Goal: Transaction & Acquisition: Obtain resource

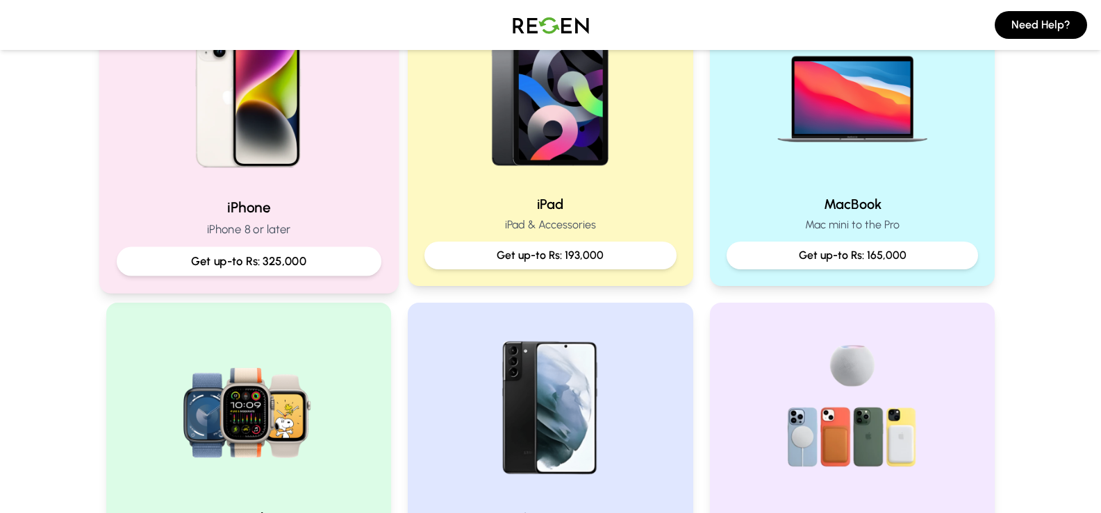
scroll to position [208, 0]
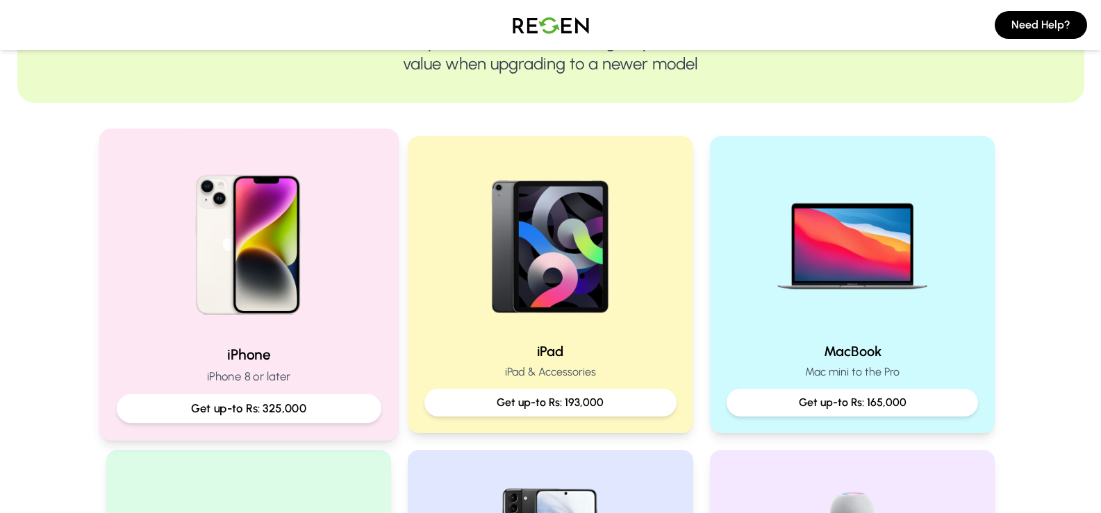
click at [294, 412] on p "Get up-to Rs: 325,000" at bounding box center [248, 408] width 241 height 17
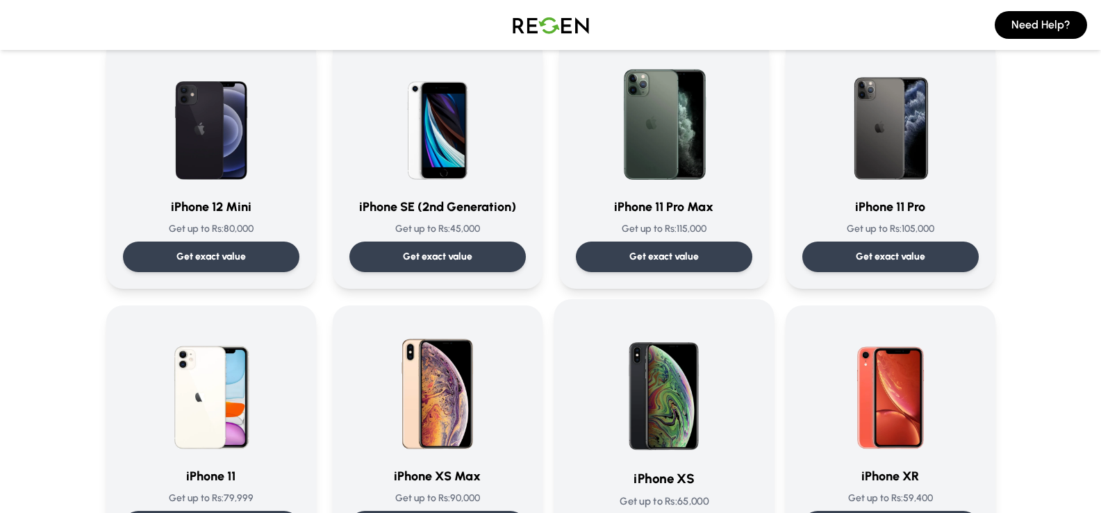
scroll to position [1390, 0]
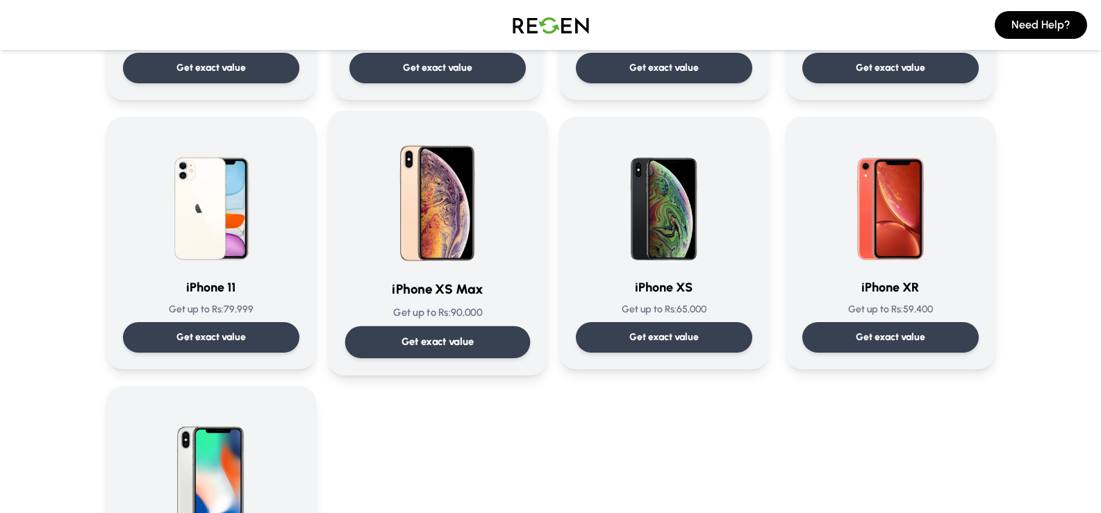
click at [472, 345] on p "Get exact value" at bounding box center [437, 342] width 73 height 15
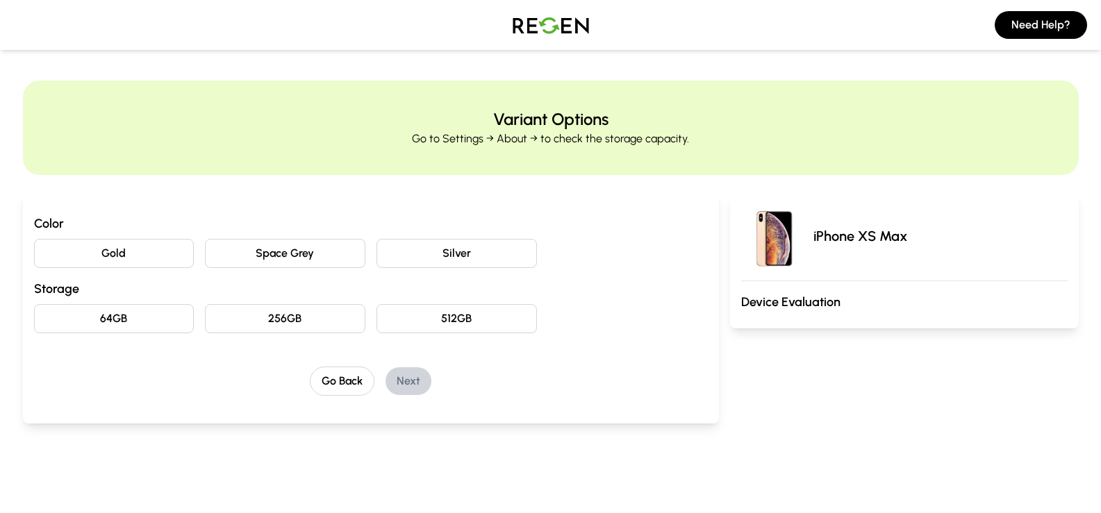
click at [132, 257] on button "Gold" at bounding box center [114, 253] width 161 height 29
click at [301, 318] on button "256GB" at bounding box center [285, 318] width 161 height 29
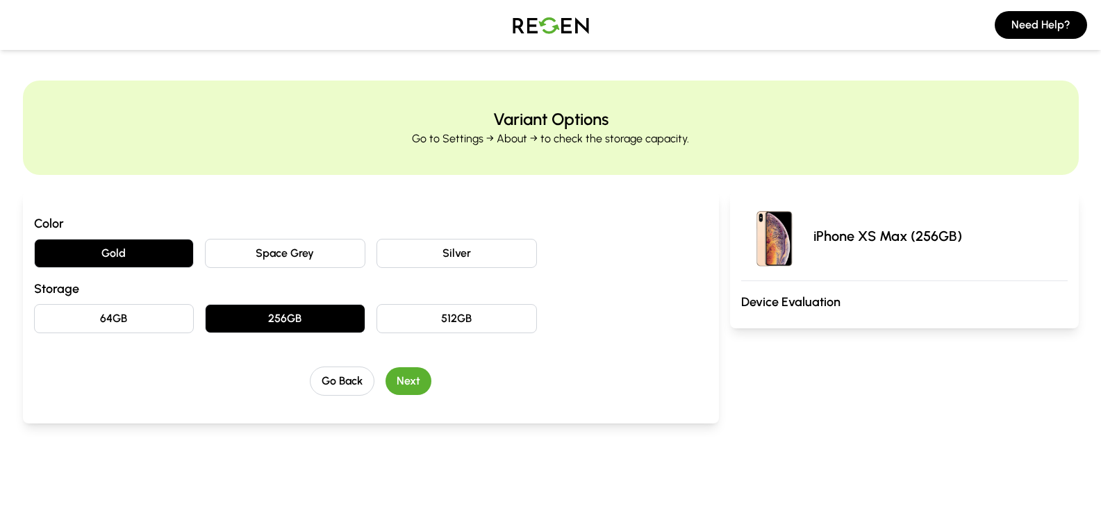
click at [418, 377] on button "Next" at bounding box center [409, 382] width 46 height 28
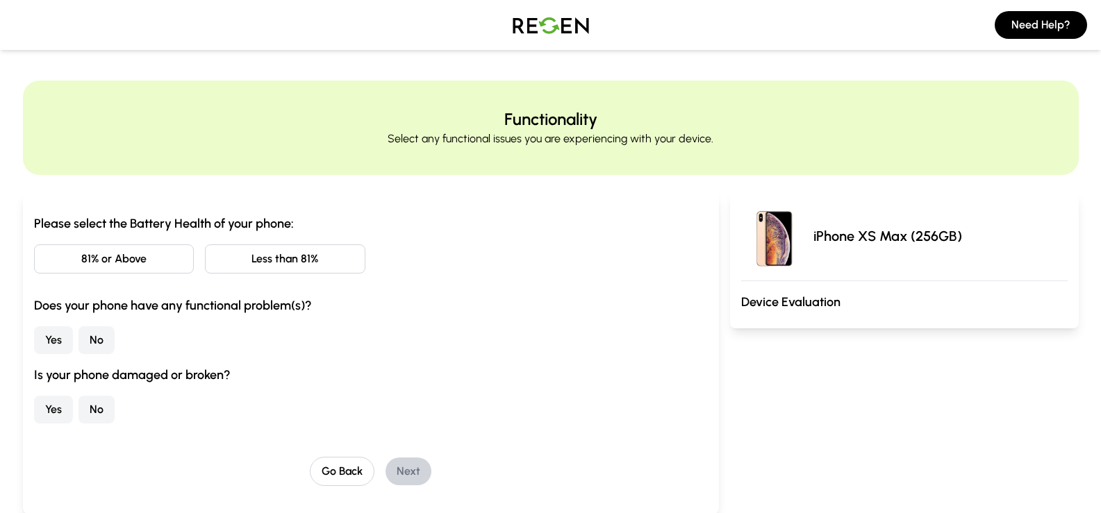
click at [179, 256] on button "81% or Above" at bounding box center [114, 259] width 161 height 29
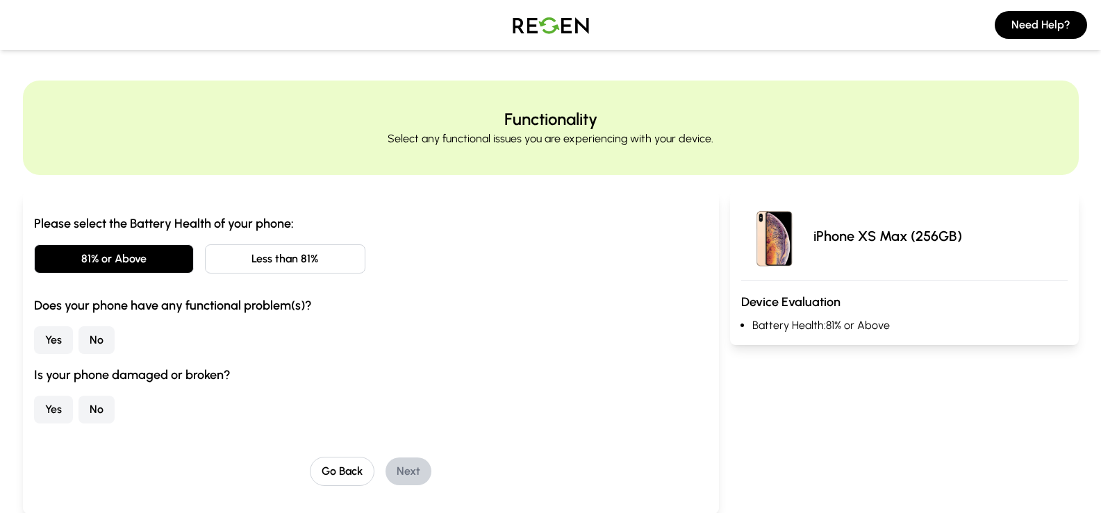
click at [94, 341] on button "No" at bounding box center [97, 341] width 36 height 28
click at [106, 403] on button "No" at bounding box center [97, 410] width 36 height 28
click at [420, 464] on button "Next" at bounding box center [409, 472] width 46 height 28
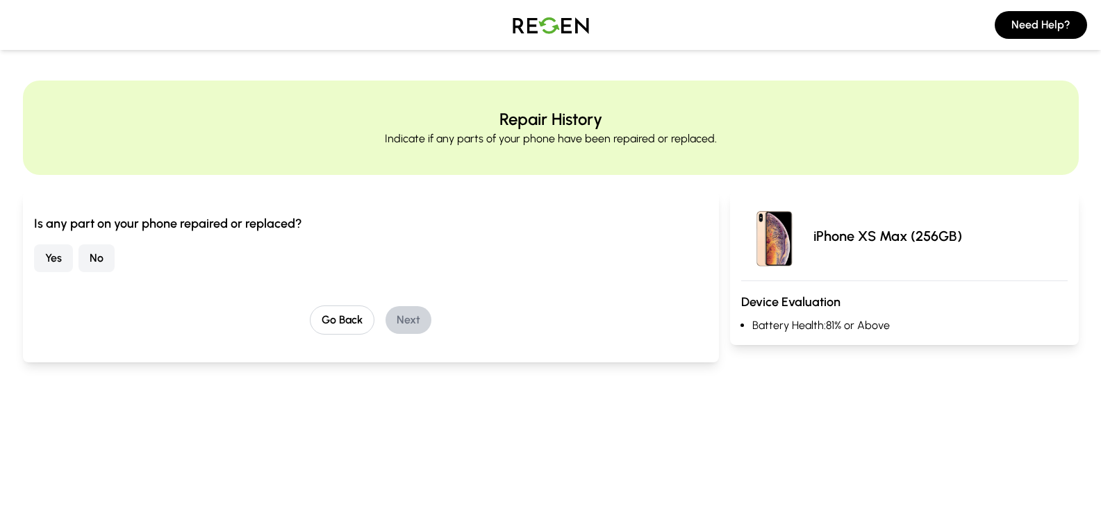
click at [95, 258] on button "No" at bounding box center [97, 259] width 36 height 28
click at [443, 322] on div "Go Back Next" at bounding box center [371, 320] width 675 height 29
click at [423, 311] on button "Next" at bounding box center [409, 320] width 46 height 28
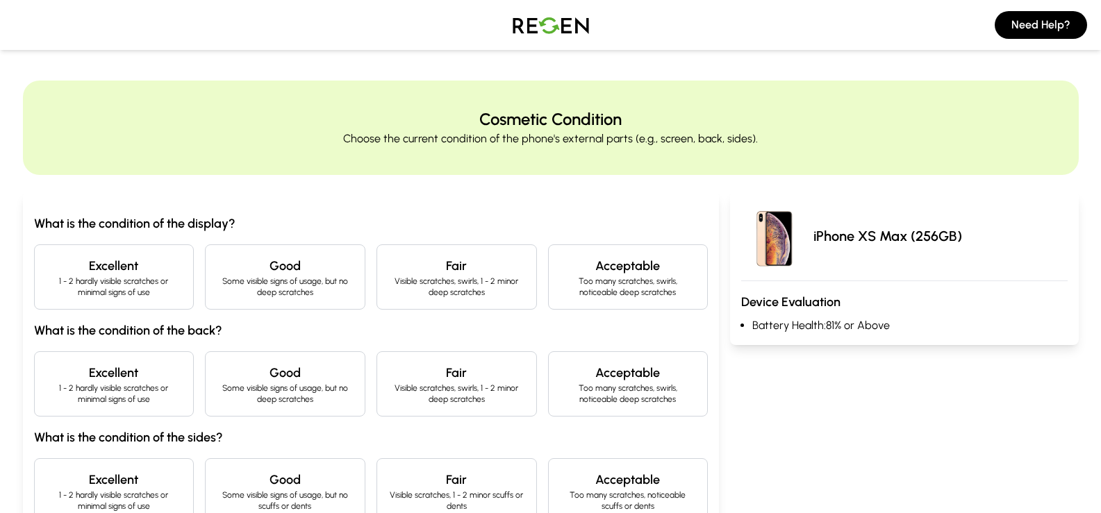
drag, startPoint x: 275, startPoint y: 281, endPoint x: 291, endPoint y: 290, distance: 18.7
click at [276, 281] on p "Some visible signs of usage, but no deep scratches" at bounding box center [285, 287] width 137 height 22
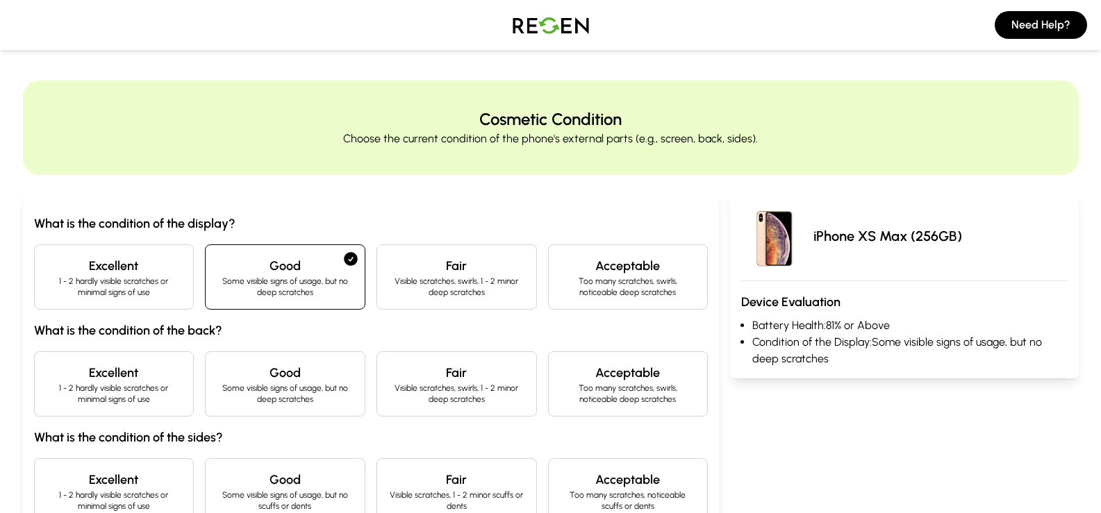
click at [404, 393] on p "Visible scratches, swirls, 1 - 2 minor deep scratches" at bounding box center [456, 394] width 137 height 22
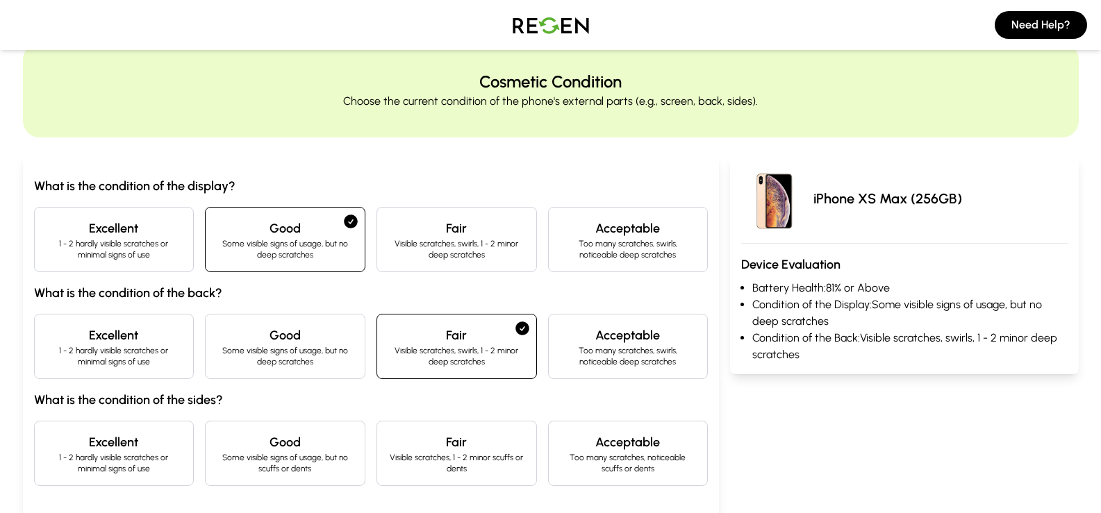
scroll to position [69, 0]
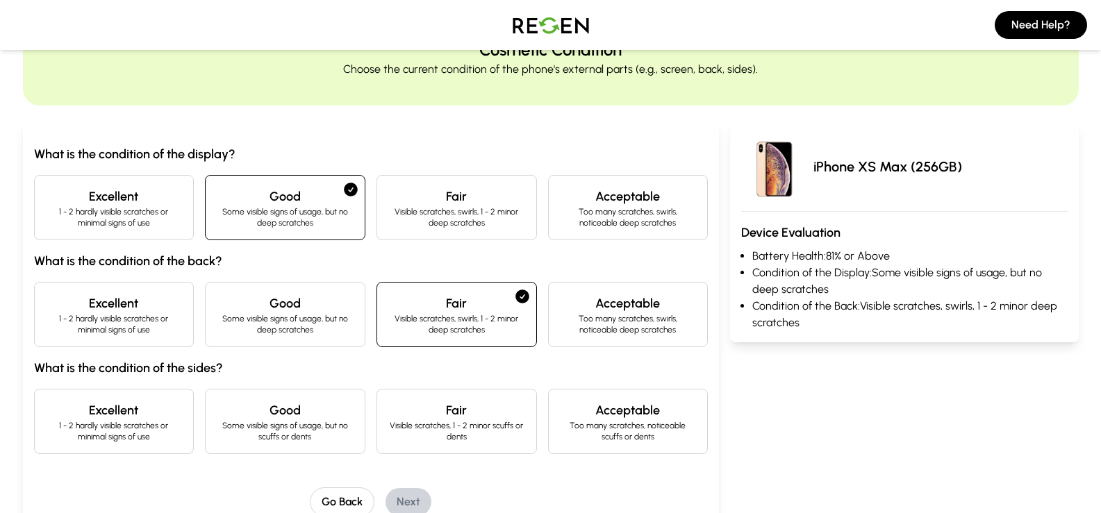
click at [315, 411] on h4 "Good" at bounding box center [285, 410] width 137 height 19
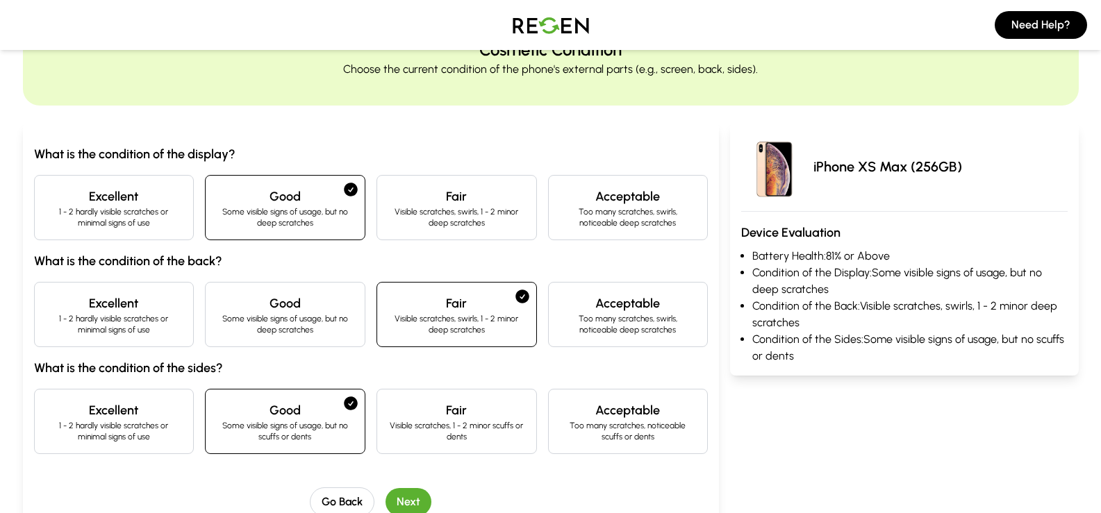
click at [409, 492] on button "Next" at bounding box center [409, 502] width 46 height 28
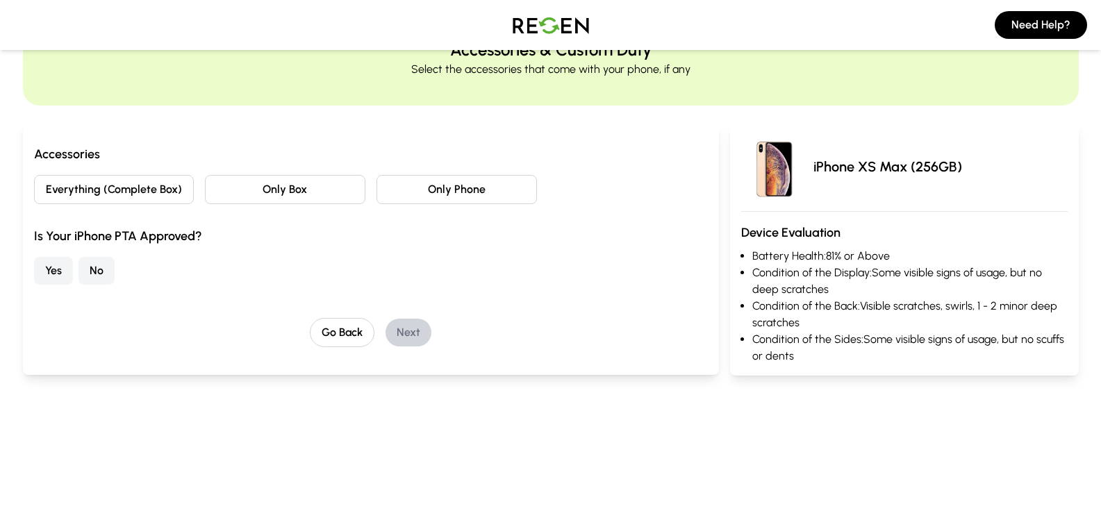
click at [148, 188] on button "Everything (Complete Box)" at bounding box center [114, 189] width 161 height 29
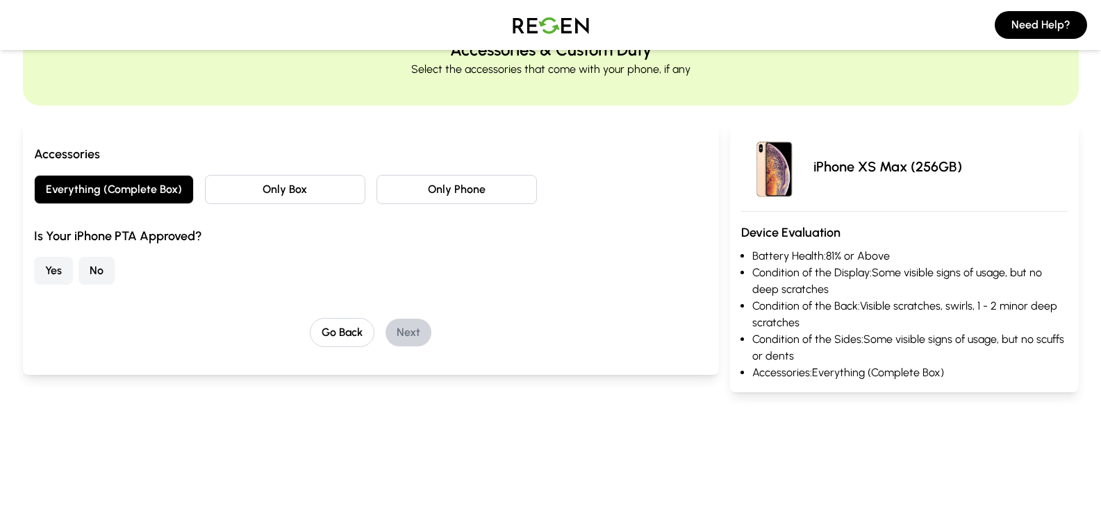
click at [252, 202] on button "Only Box" at bounding box center [285, 189] width 161 height 29
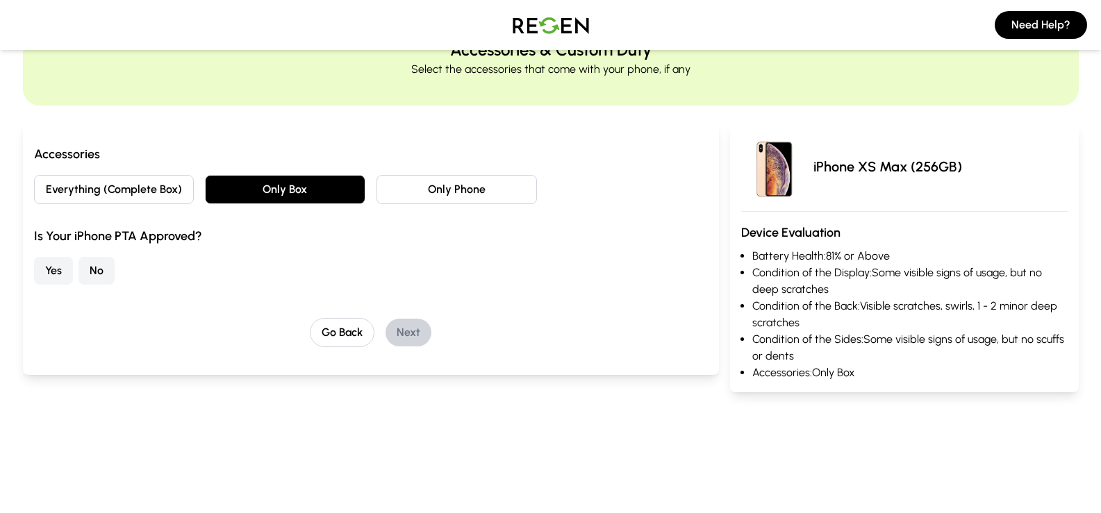
click at [104, 195] on button "Everything (Complete Box)" at bounding box center [114, 189] width 161 height 29
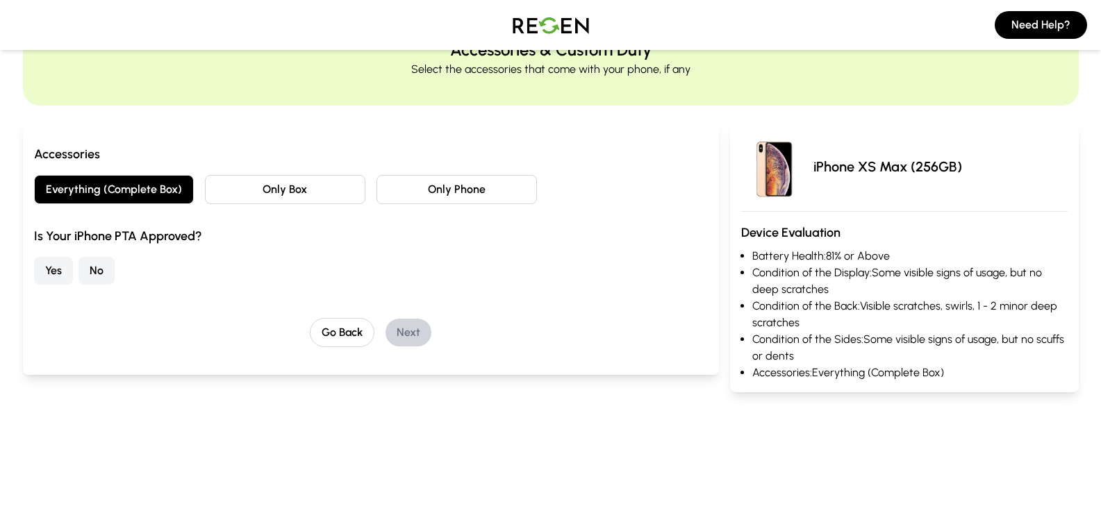
click at [64, 270] on button "Yes" at bounding box center [53, 271] width 39 height 28
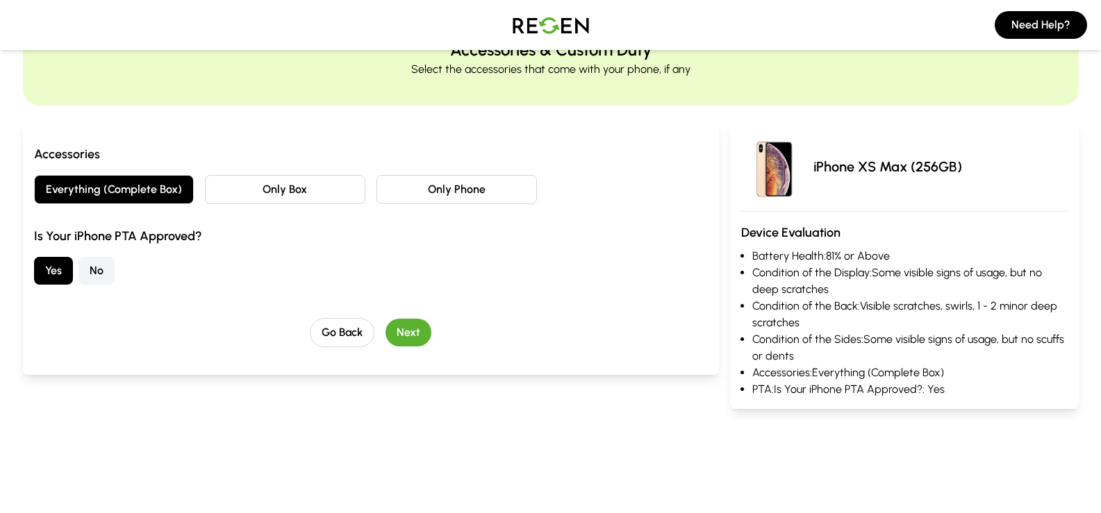
click at [418, 338] on button "Next" at bounding box center [409, 333] width 46 height 28
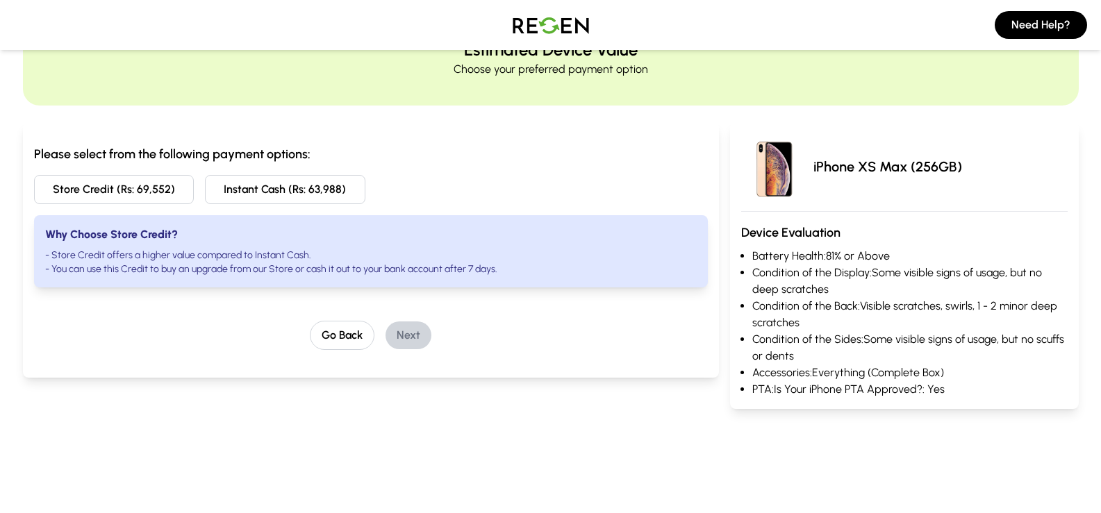
click at [265, 188] on button "Instant Cash (Rs: 63,988)" at bounding box center [285, 189] width 161 height 29
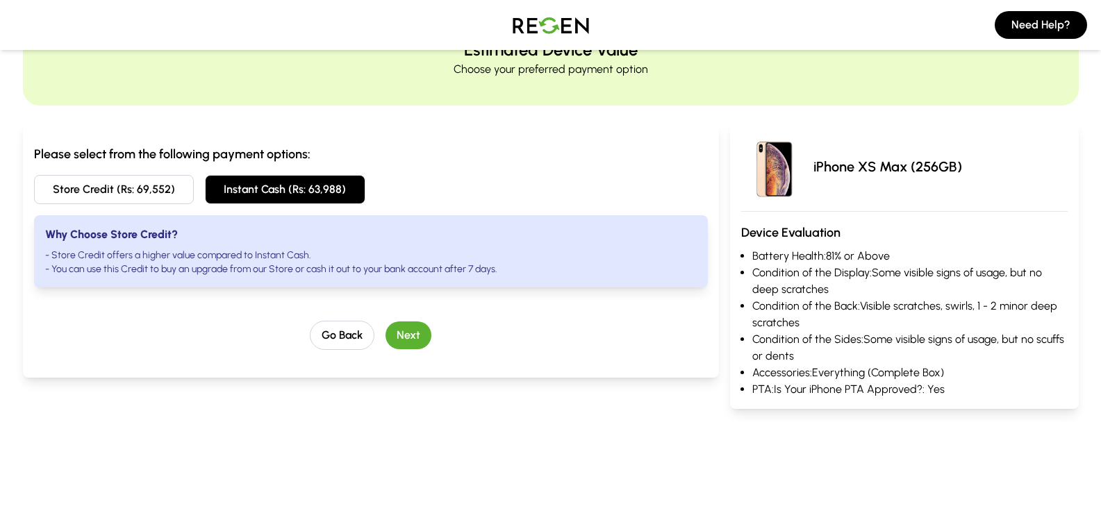
click at [163, 202] on button "Store Credit (Rs: 69,552)" at bounding box center [114, 189] width 161 height 29
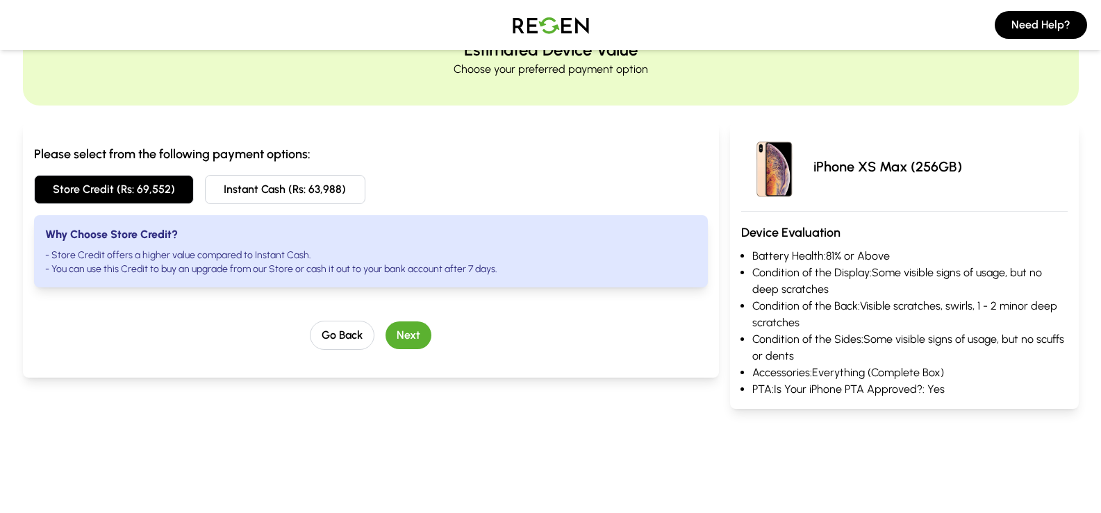
click at [354, 199] on button "Instant Cash (Rs: 63,988)" at bounding box center [285, 189] width 161 height 29
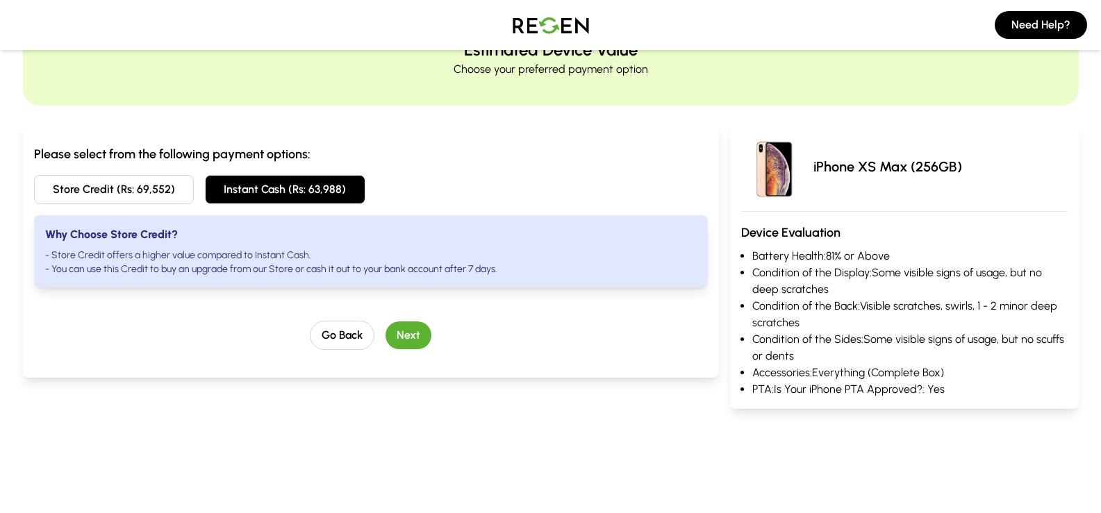
click at [158, 200] on button "Store Credit (Rs: 69,552)" at bounding box center [114, 189] width 161 height 29
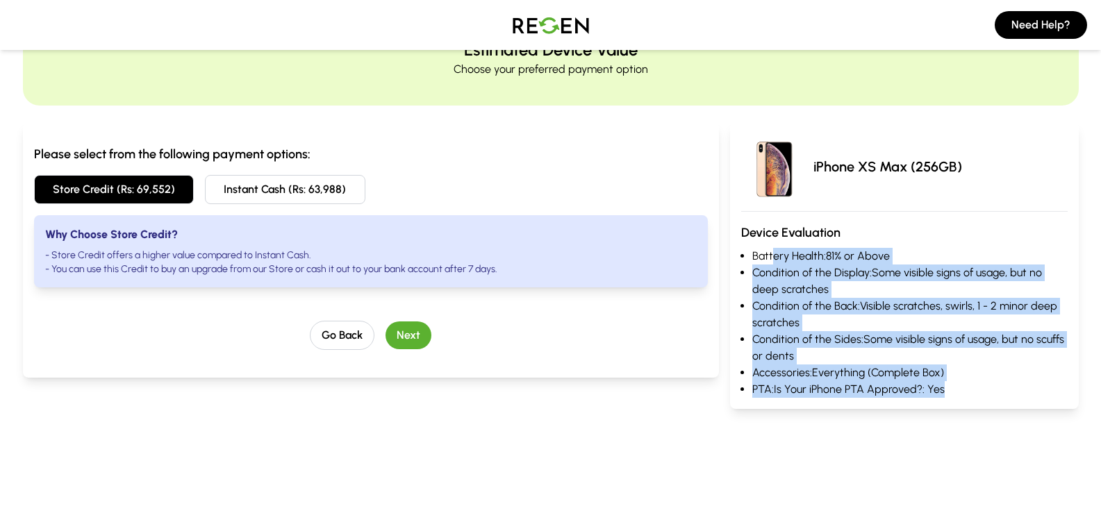
drag, startPoint x: 801, startPoint y: 270, endPoint x: 973, endPoint y: 394, distance: 212.5
click at [973, 394] on ul "Battery Health: 81% or Above Condition of the Display: Some visible signs of us…" at bounding box center [904, 323] width 326 height 150
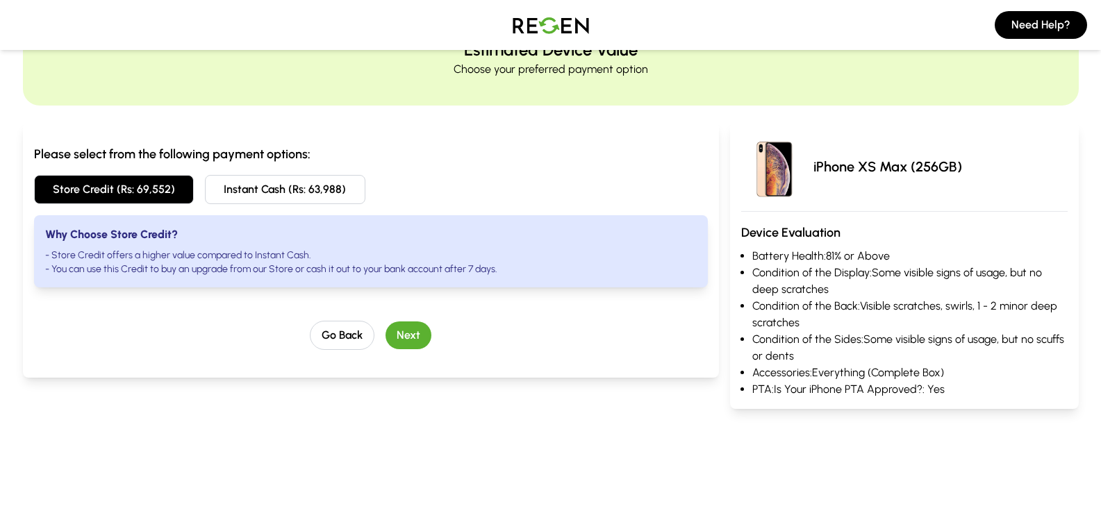
click at [498, 253] on li "- Store Credit offers a higher value compared to Instant Cash." at bounding box center [371, 256] width 652 height 14
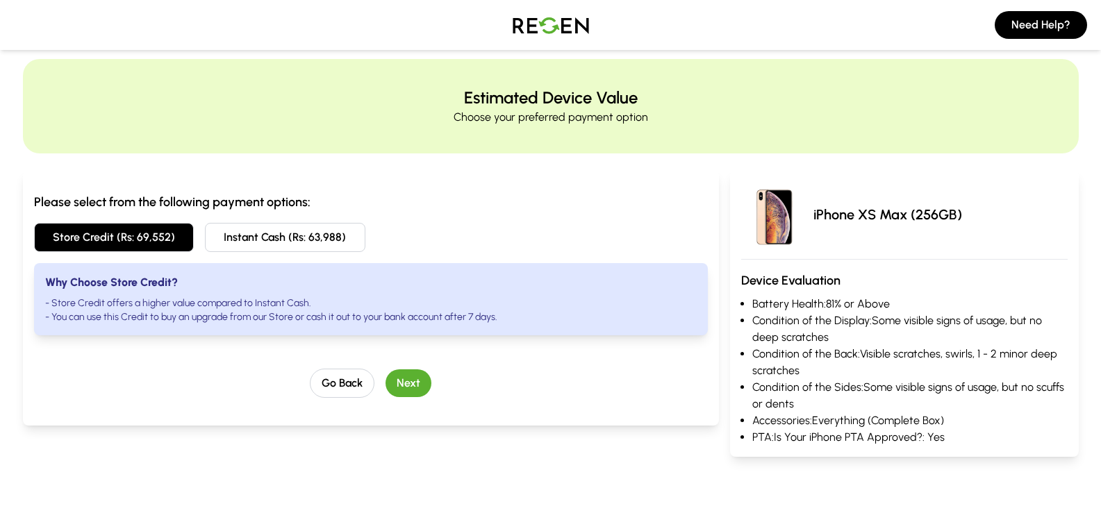
scroll to position [0, 0]
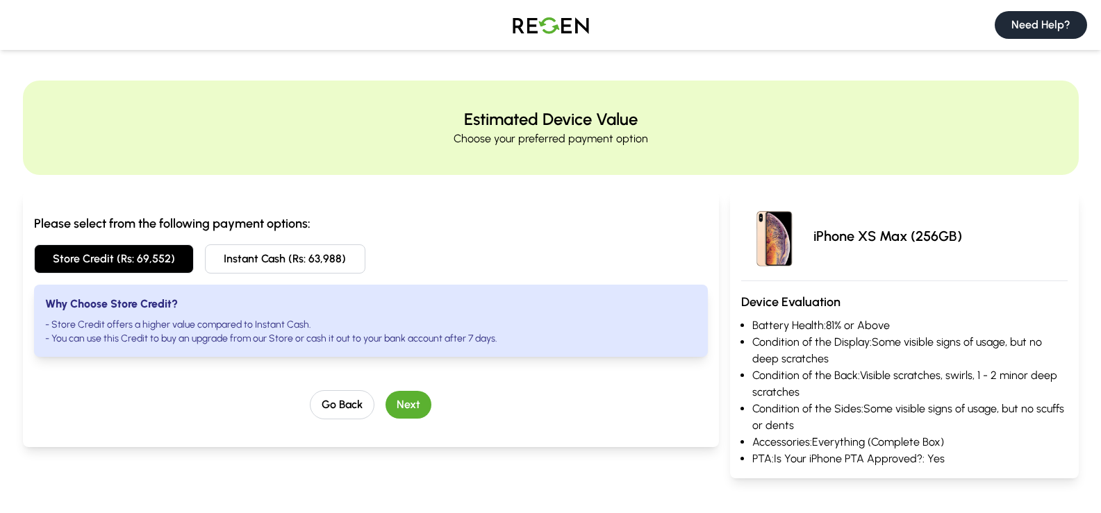
click at [1043, 37] on button "Need Help?" at bounding box center [1041, 25] width 92 height 28
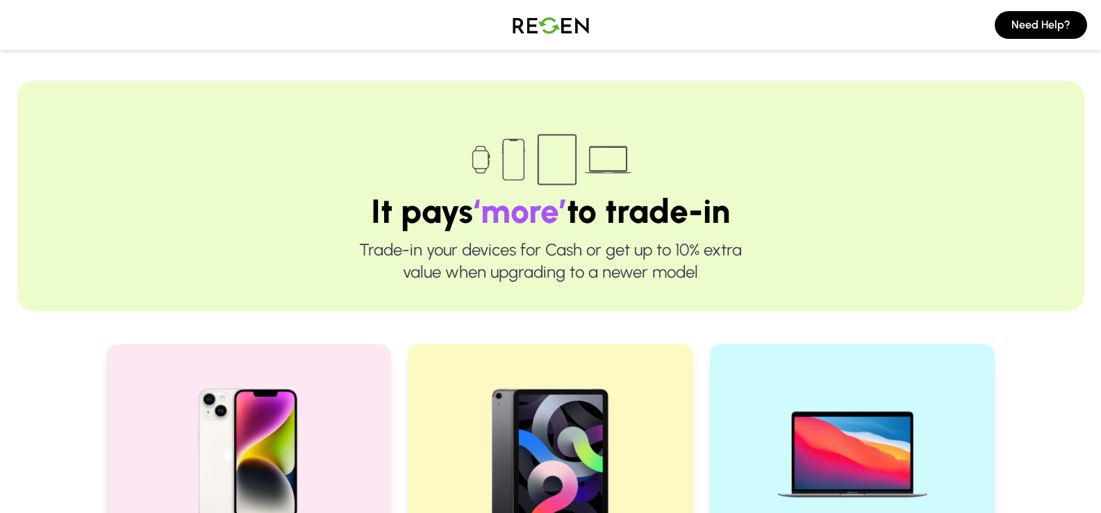
click at [571, 22] on img at bounding box center [550, 25] width 97 height 39
click at [539, 28] on img at bounding box center [550, 25] width 97 height 39
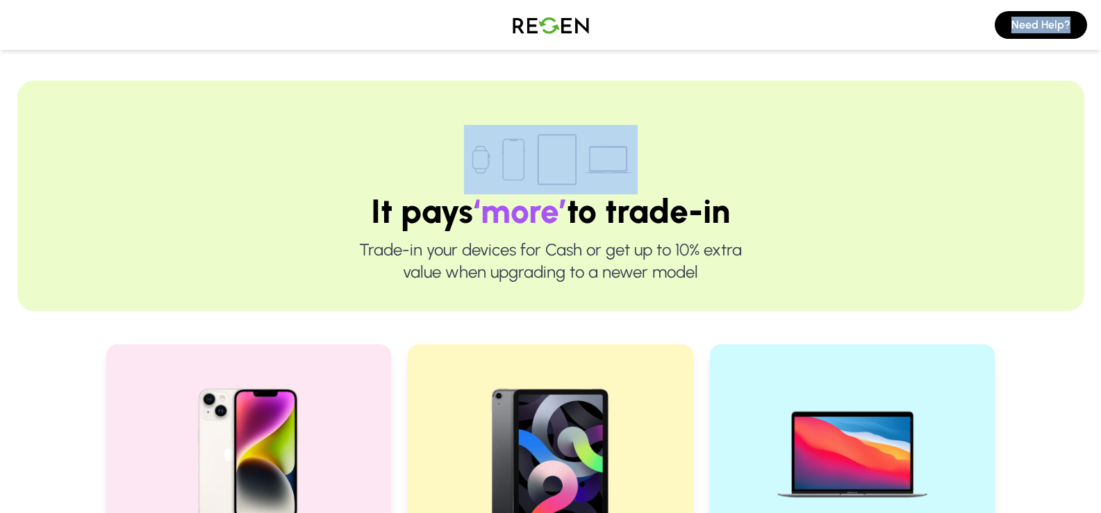
drag, startPoint x: 466, startPoint y: 21, endPoint x: 716, endPoint y: 54, distance: 252.3
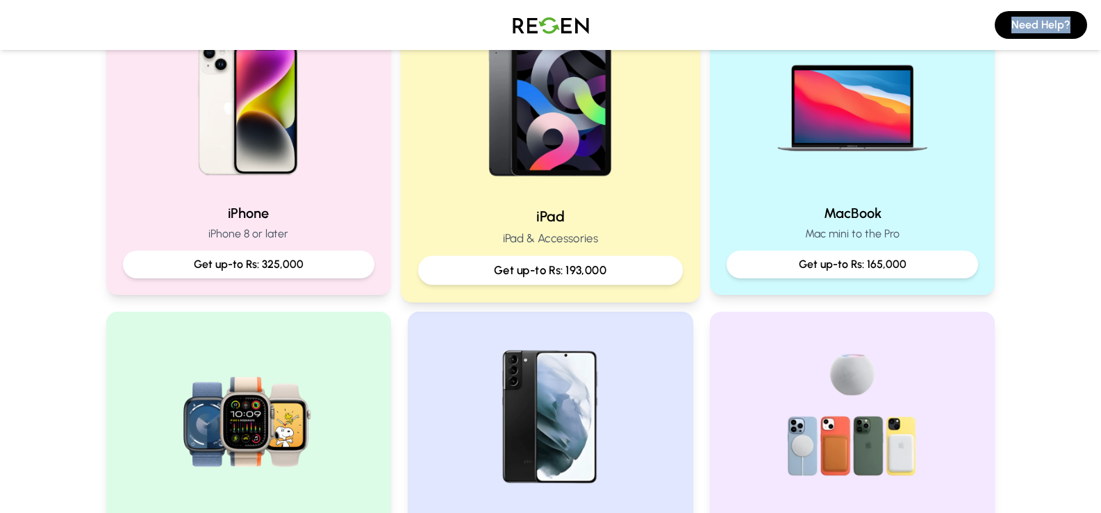
scroll to position [347, 0]
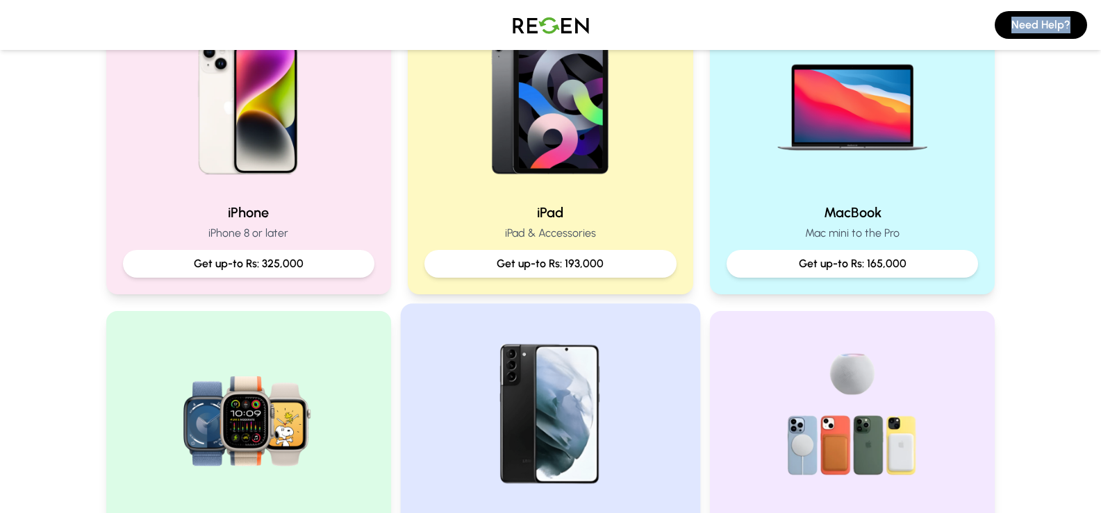
click at [566, 395] on img at bounding box center [550, 415] width 187 height 187
